Goal: Task Accomplishment & Management: Manage account settings

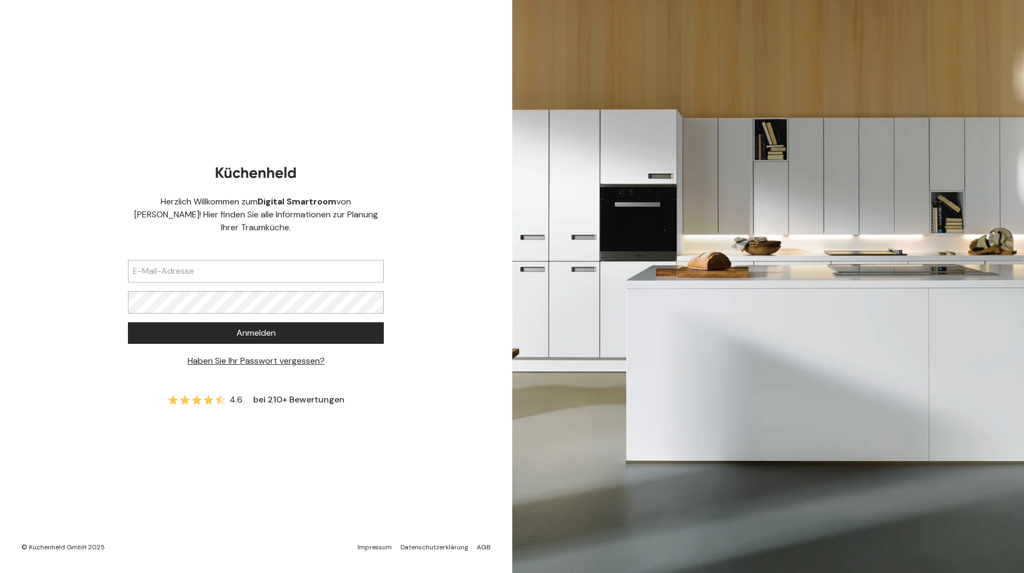
type input "[EMAIL_ADDRESS][DOMAIN_NAME]"
click at [128, 322] on button "Anmelden" at bounding box center [256, 333] width 256 height 22
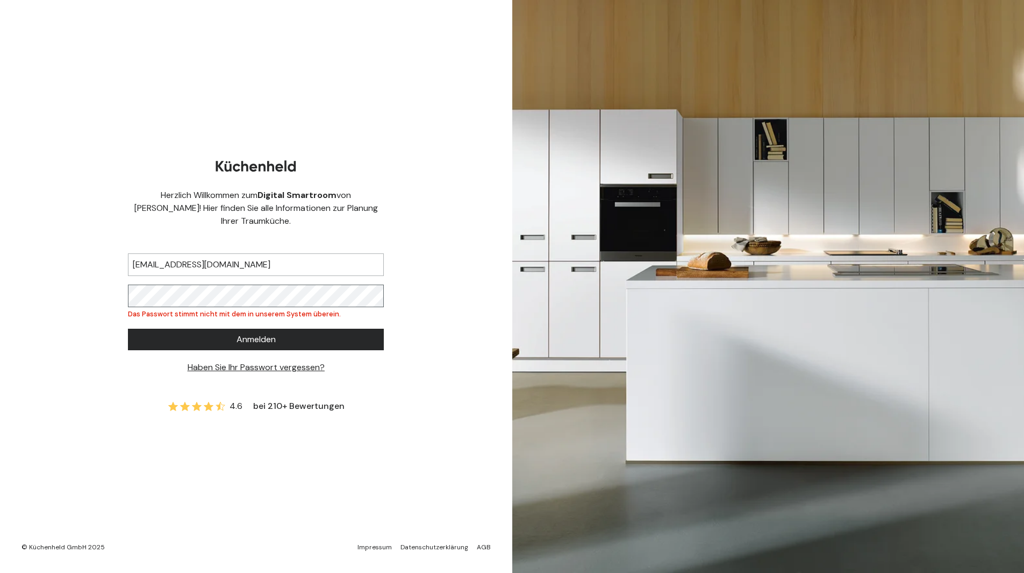
click at [128, 328] on button "Anmelden" at bounding box center [256, 339] width 256 height 22
click at [92, 293] on div "Herzlich Willkommen zum Digital Smartroom von [PERSON_NAME]! Hier finden Sie al…" at bounding box center [256, 286] width 512 height 573
click at [128, 328] on button "Anmelden" at bounding box center [256, 339] width 256 height 22
click at [205, 361] on link "Haben Sie Ihr Passwort vergessen?" at bounding box center [256, 366] width 137 height 11
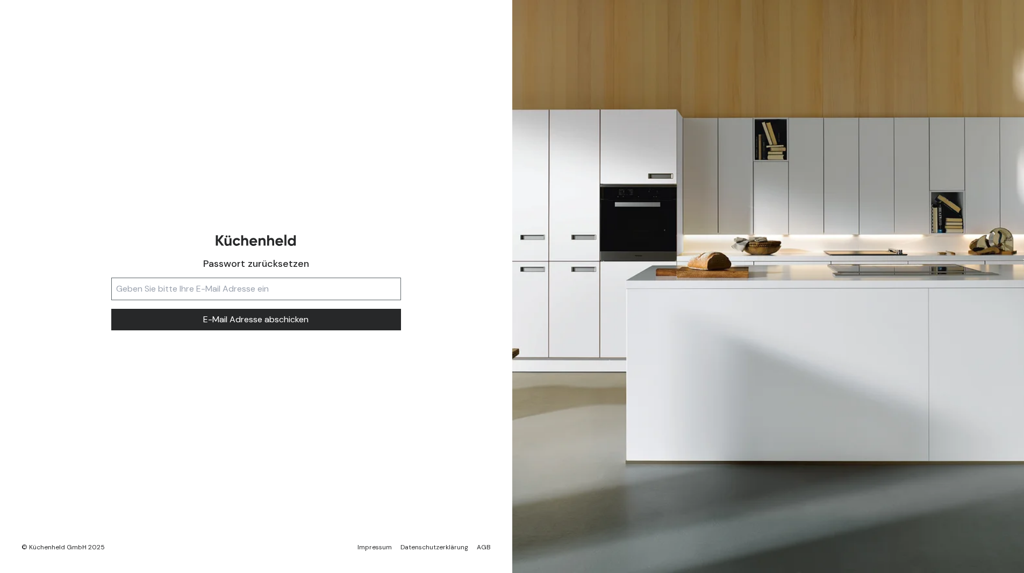
click at [224, 289] on input "text" at bounding box center [256, 288] width 290 height 23
type input "[EMAIL_ADDRESS][DOMAIN_NAME]"
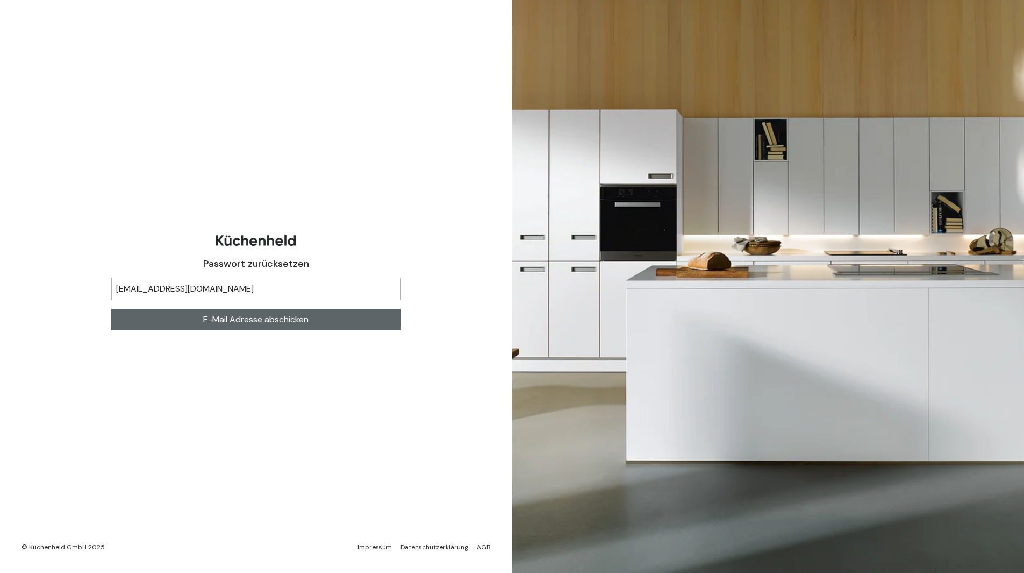
click at [222, 324] on span "E-Mail Adresse abschicken" at bounding box center [255, 319] width 105 height 13
